Goal: Task Accomplishment & Management: Manage account settings

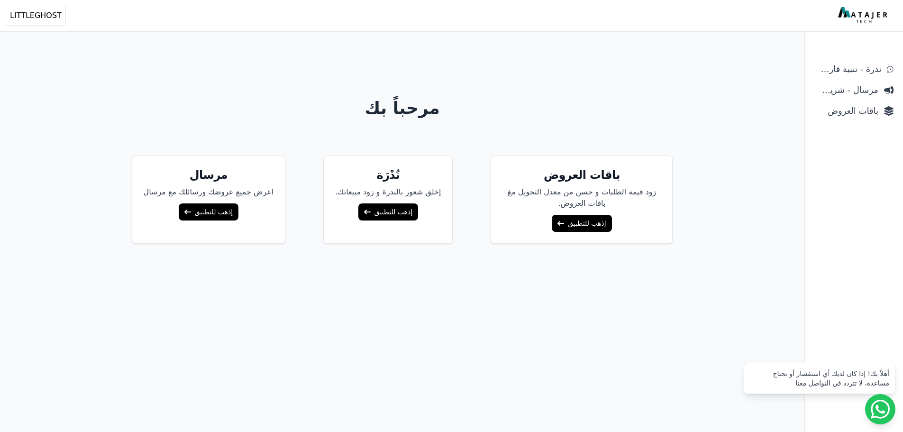
click at [643, 66] on div "مرحباً بك باقات العروض زود قيمة الطلبات و حسن من معدل التحويل مغ باقات العروض. …" at bounding box center [402, 254] width 728 height 432
click at [836, 108] on span "باقات العروض" at bounding box center [847, 110] width 64 height 13
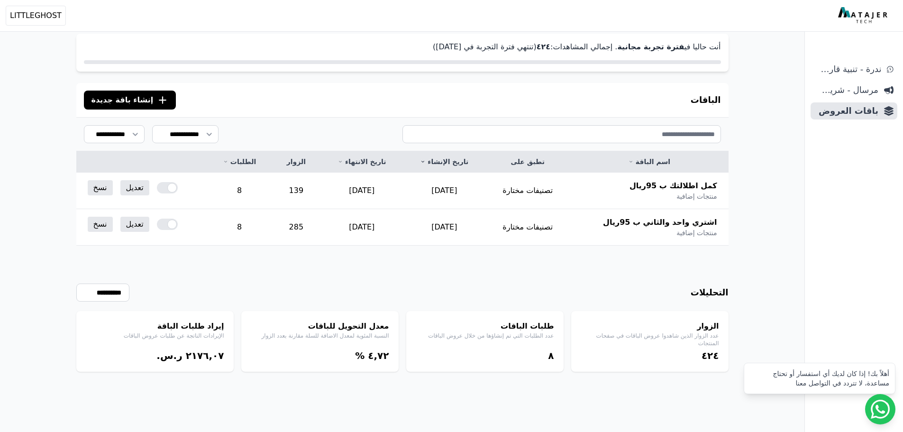
scroll to position [46, 0]
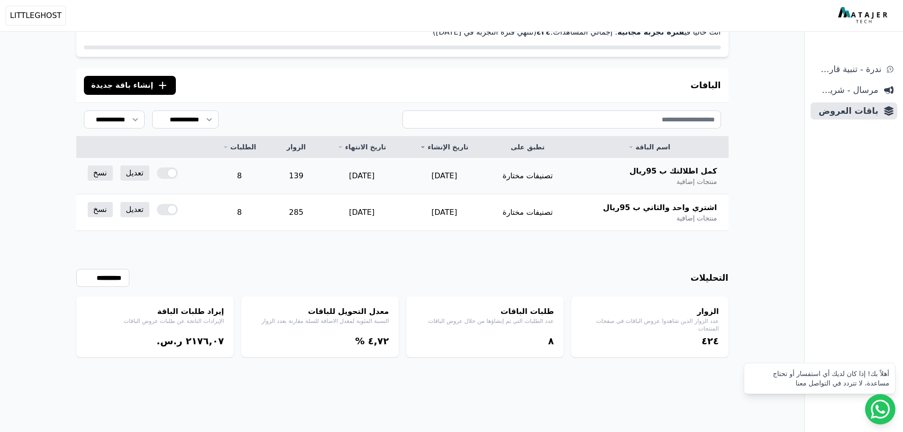
click at [701, 170] on span "كمل اطلالتك ب 95ريال" at bounding box center [674, 170] width 88 height 11
drag, startPoint x: 701, startPoint y: 170, endPoint x: 700, endPoint y: 180, distance: 10.0
click at [700, 180] on div "كمل اطلالتك ب 95ريال منتجات إضافية" at bounding box center [649, 175] width 136 height 21
click at [698, 180] on span "منتجات إضافية" at bounding box center [697, 181] width 40 height 9
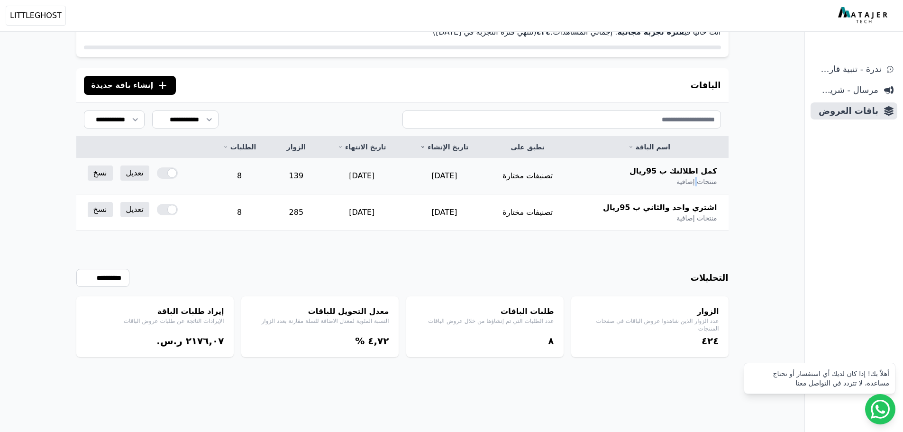
click at [698, 180] on span "منتجات إضافية" at bounding box center [697, 181] width 40 height 9
drag, startPoint x: 698, startPoint y: 180, endPoint x: 700, endPoint y: 171, distance: 9.9
click at [700, 171] on div "كمل اطلالتك ب 95ريال منتجات إضافية" at bounding box center [649, 175] width 136 height 21
click at [700, 171] on span "كمل اطلالتك ب 95ريال" at bounding box center [674, 170] width 88 height 11
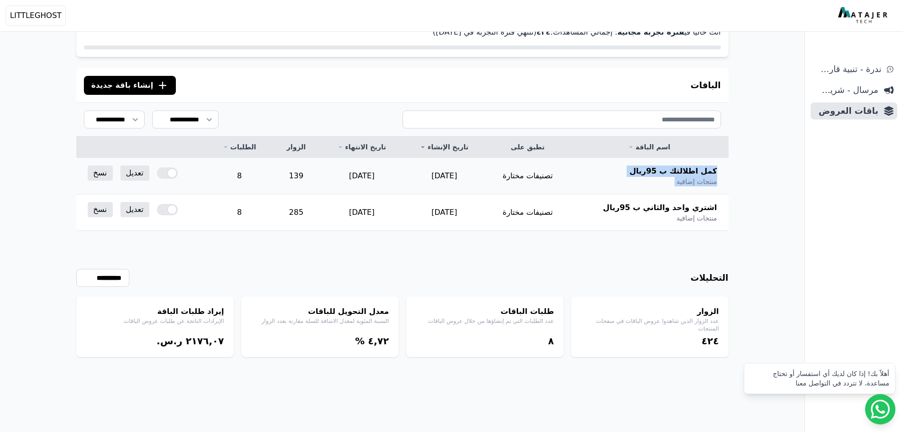
drag, startPoint x: 700, startPoint y: 171, endPoint x: 696, endPoint y: 183, distance: 13.0
click at [696, 183] on div "كمل اطلالتك ب 95ريال منتجات إضافية" at bounding box center [649, 175] width 136 height 21
click at [685, 183] on span "منتجات إضافية" at bounding box center [697, 181] width 40 height 9
click at [688, 169] on span "كمل اطلالتك ب 95ريال" at bounding box center [674, 170] width 88 height 11
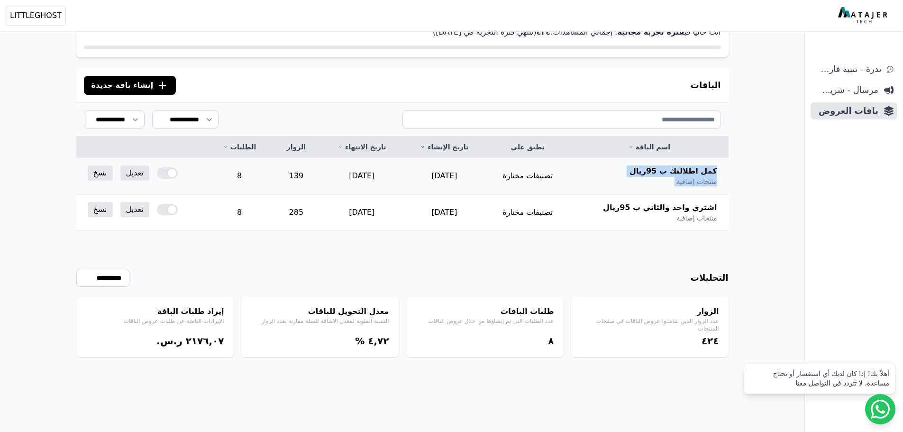
drag, startPoint x: 688, startPoint y: 169, endPoint x: 688, endPoint y: 180, distance: 10.4
click at [688, 180] on div "كمل اطلالتك ب 95ريال منتجات إضافية" at bounding box center [649, 175] width 136 height 21
click at [688, 180] on span "منتجات إضافية" at bounding box center [697, 181] width 40 height 9
click at [663, 207] on span "اشتري واحد والثاني ب 95ريال" at bounding box center [660, 207] width 114 height 11
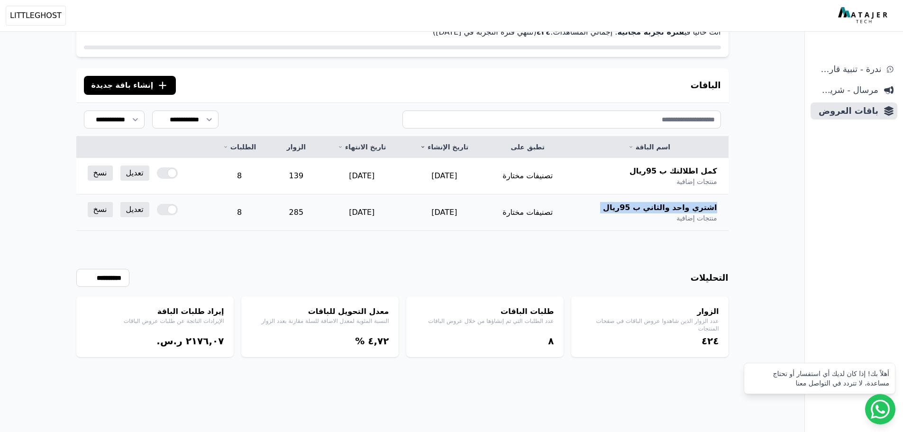
drag, startPoint x: 663, startPoint y: 207, endPoint x: 663, endPoint y: 216, distance: 8.5
click at [663, 216] on div "اشتري واحد والثاني ب 95ريال منتجات إضافية" at bounding box center [649, 212] width 136 height 21
click at [599, 214] on div "اشتري واحد والثاني ب 95ريال منتجات إضافية" at bounding box center [649, 212] width 136 height 21
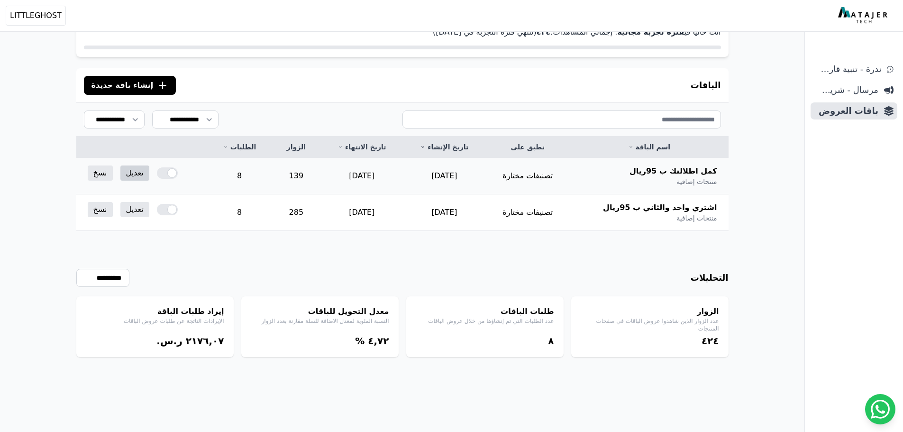
click at [127, 175] on link "تعديل" at bounding box center [134, 172] width 29 height 15
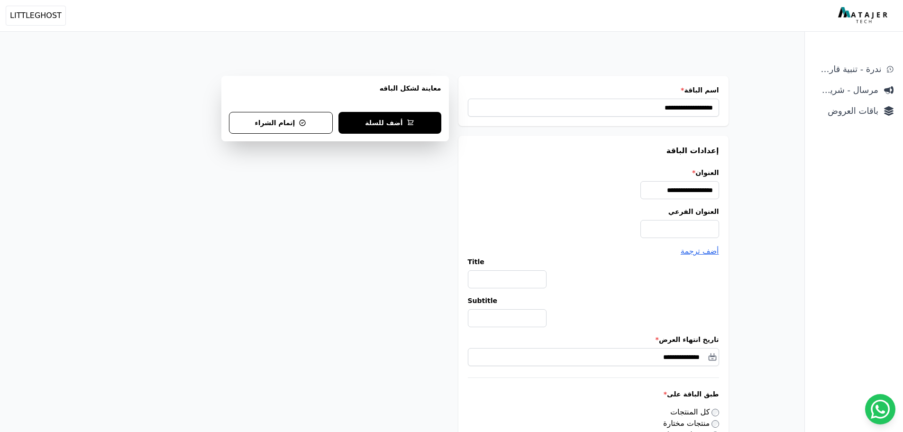
scroll to position [10, 0]
select select "*********"
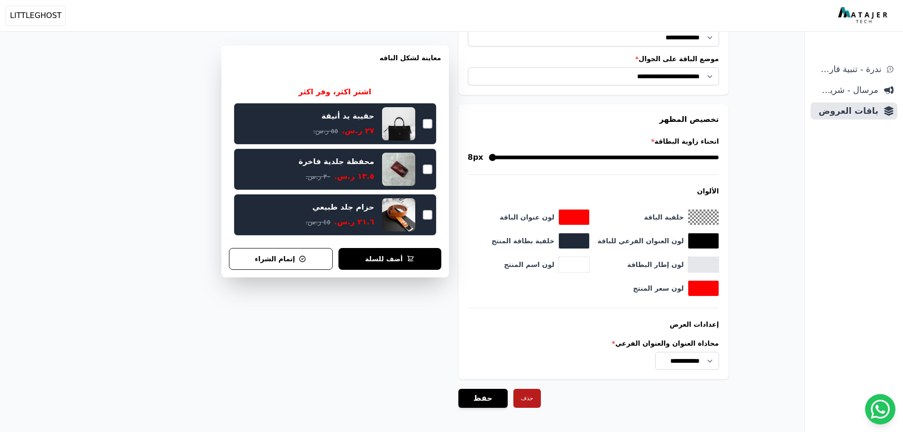
scroll to position [886, 0]
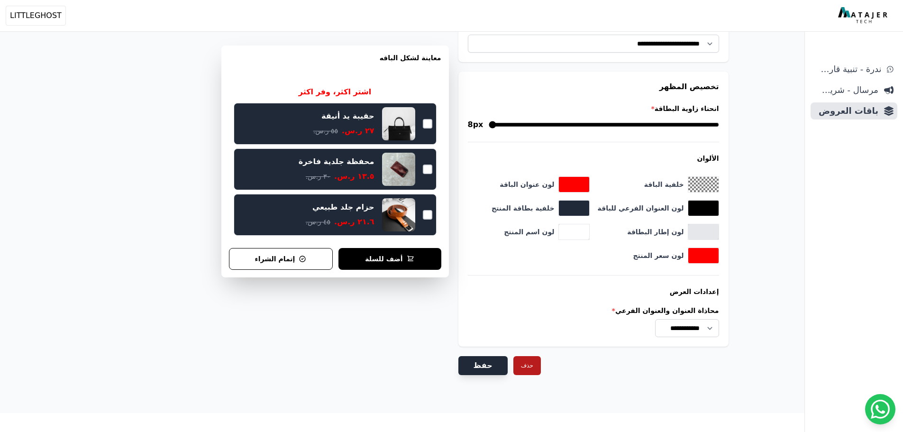
click at [465, 369] on button "حفظ" at bounding box center [483, 365] width 49 height 19
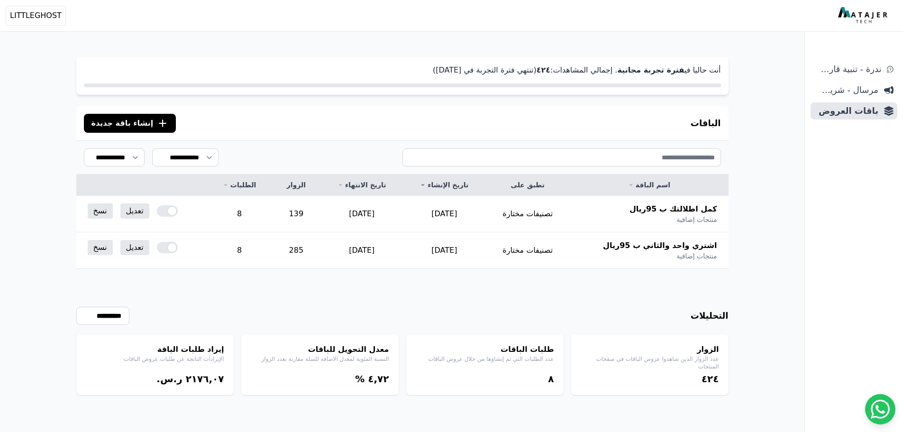
scroll to position [70, 0]
